Goal: Task Accomplishment & Management: Use online tool/utility

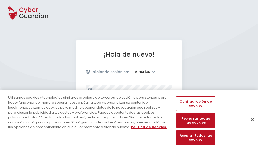
select select "América"
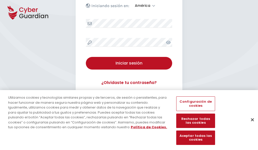
click at [250, 125] on button "Cerrar" at bounding box center [251, 119] width 11 height 11
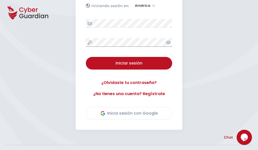
scroll to position [115, 0]
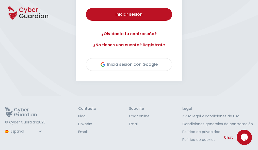
click at [86, 8] on button "Iniciar sesión" at bounding box center [129, 14] width 86 height 13
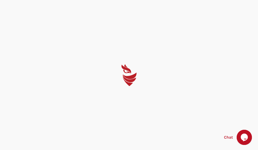
scroll to position [0, 0]
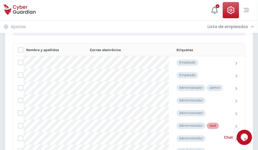
scroll to position [255, 0]
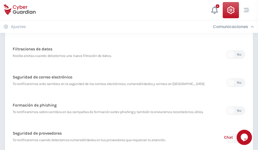
scroll to position [267, 0]
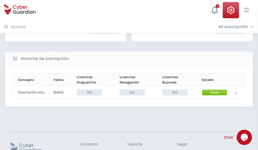
scroll to position [129, 0]
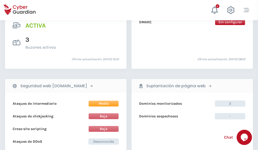
scroll to position [515, 0]
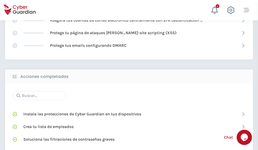
scroll to position [338, 0]
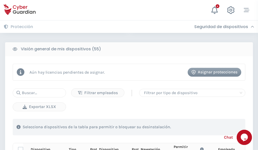
scroll to position [448, 0]
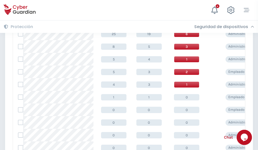
scroll to position [256, 0]
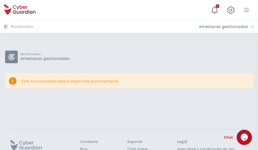
scroll to position [33, 0]
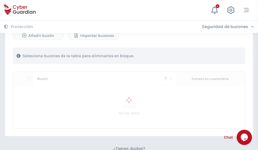
scroll to position [217, 0]
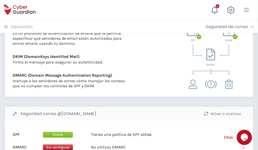
scroll to position [274, 0]
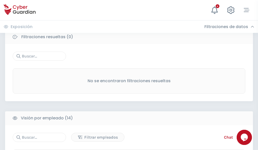
scroll to position [458, 0]
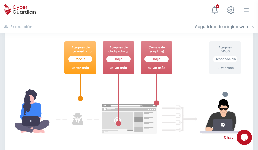
scroll to position [276, 0]
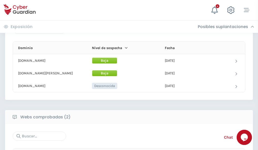
scroll to position [304, 0]
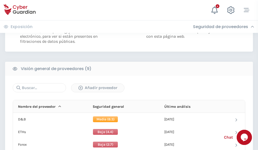
scroll to position [365, 0]
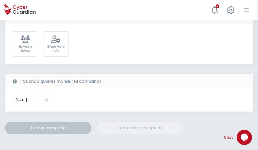
scroll to position [186, 0]
